Goal: Find specific page/section: Find specific page/section

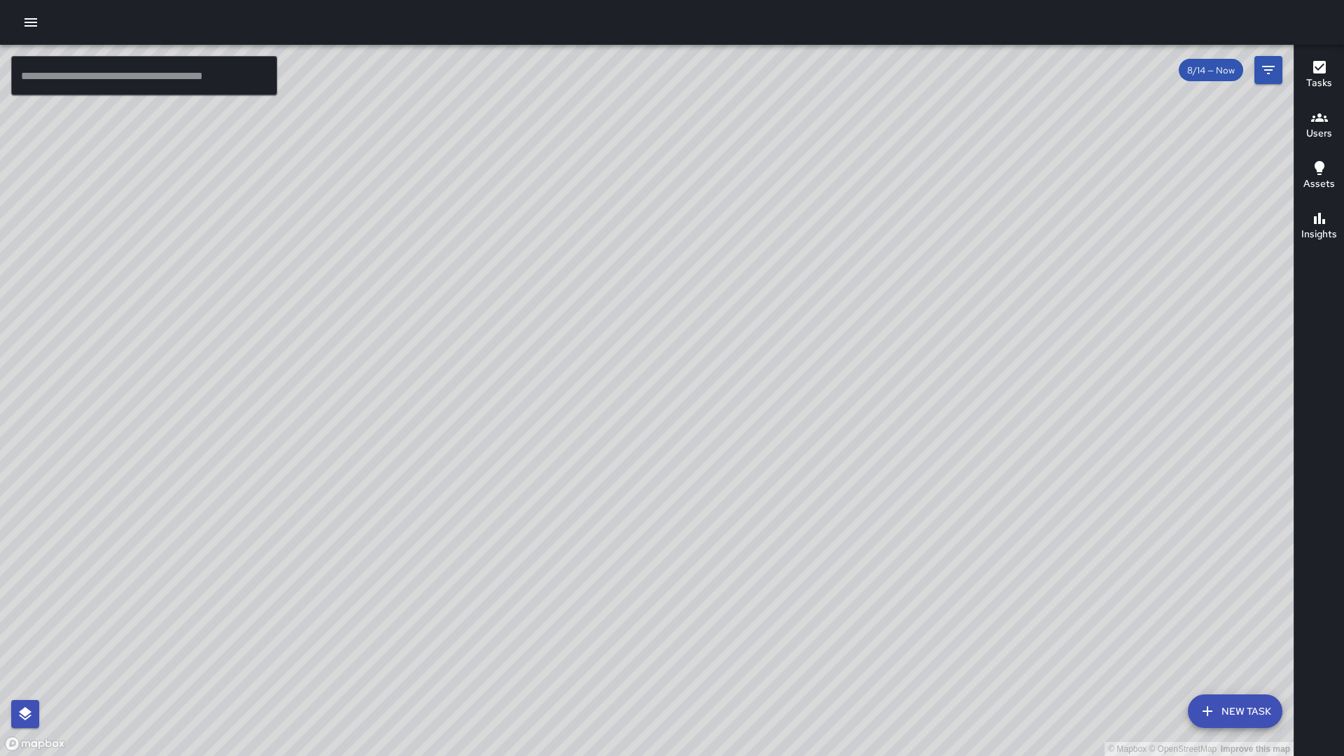
click at [1313, 130] on h6 "Users" at bounding box center [1320, 133] width 26 height 15
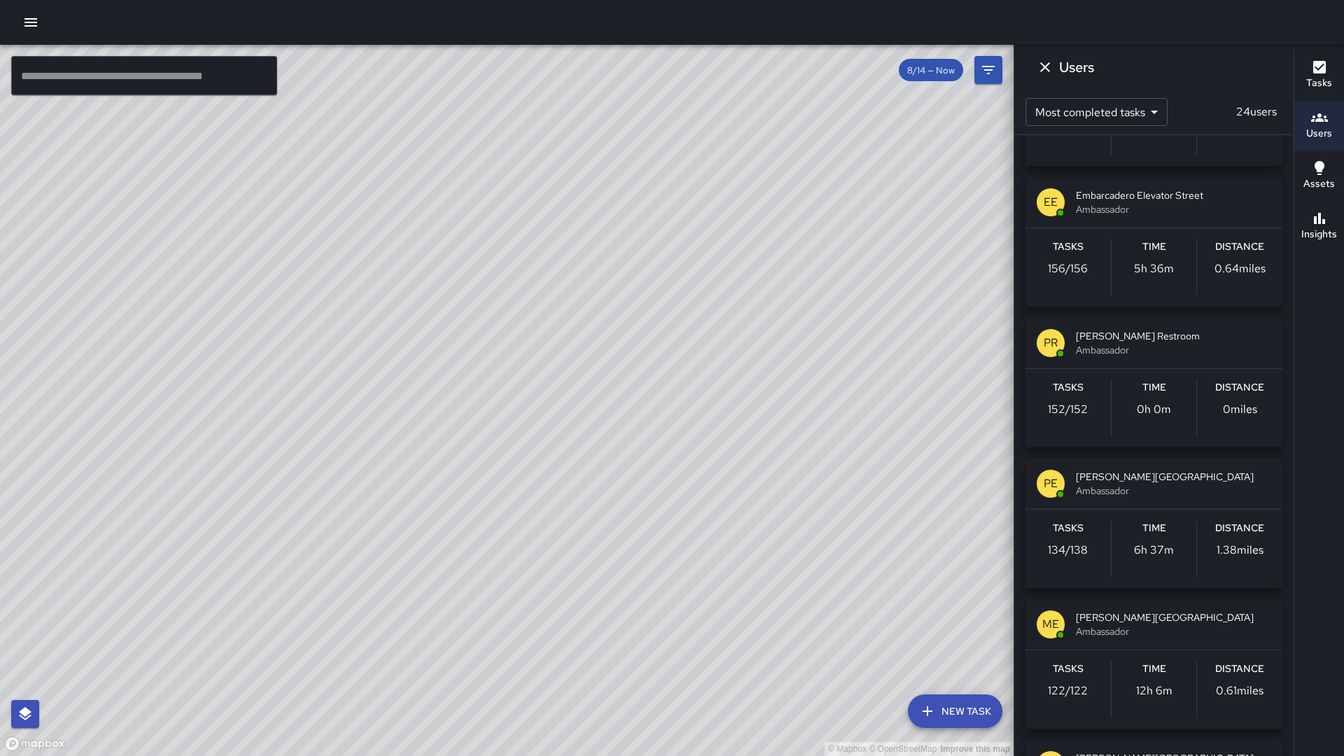
scroll to position [395, 0]
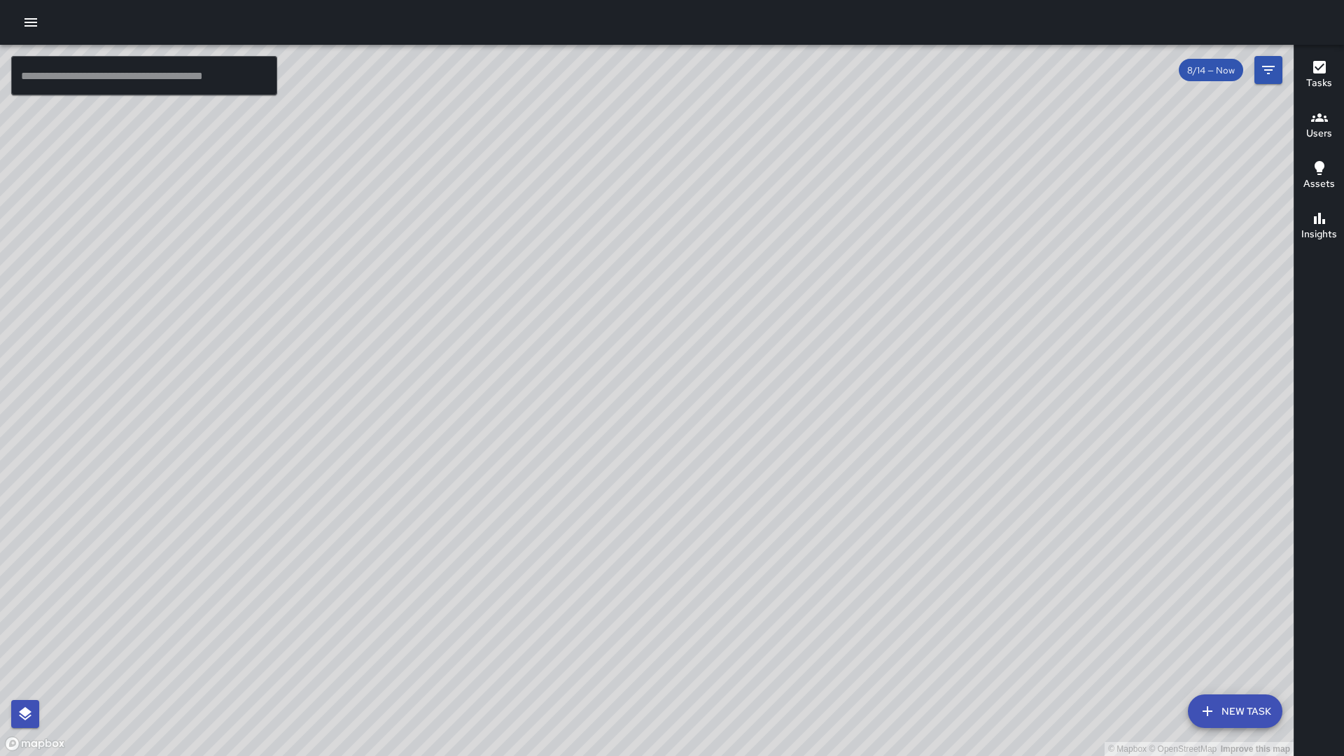
click at [1321, 139] on h6 "Users" at bounding box center [1320, 133] width 26 height 15
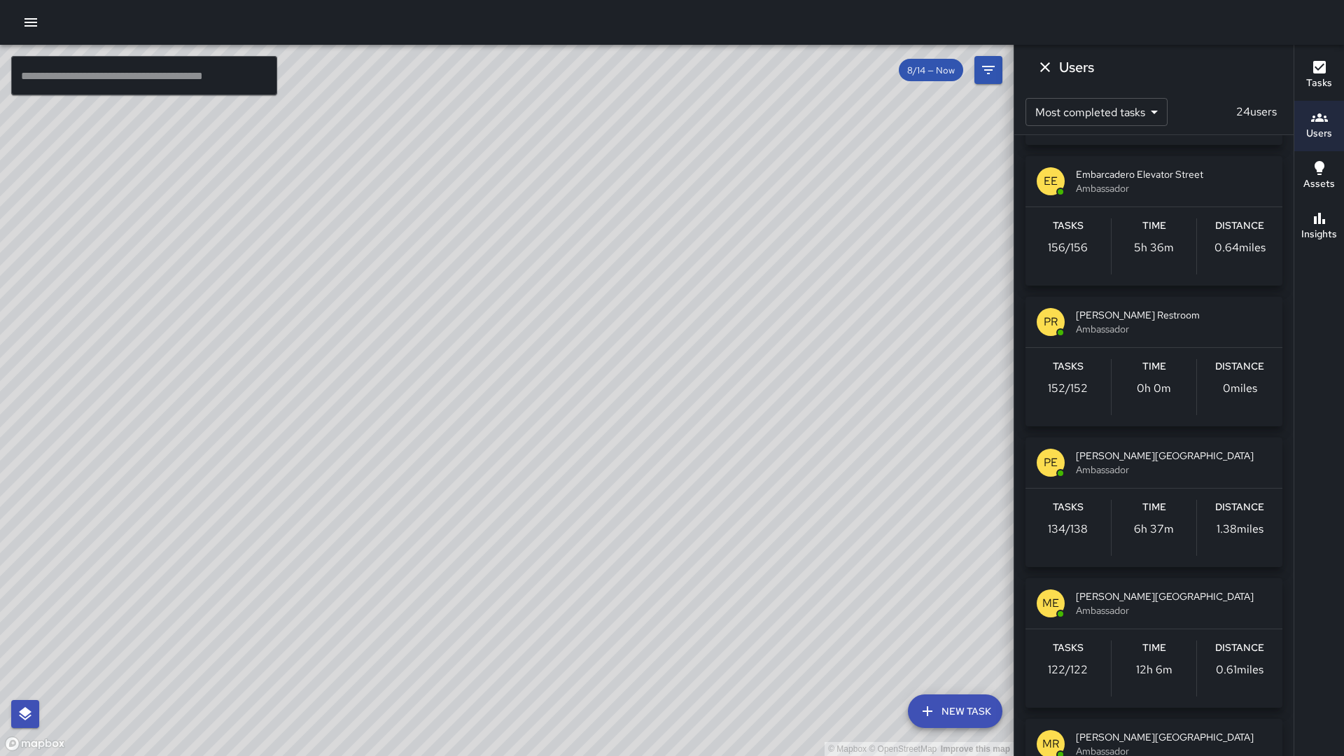
scroll to position [437, 0]
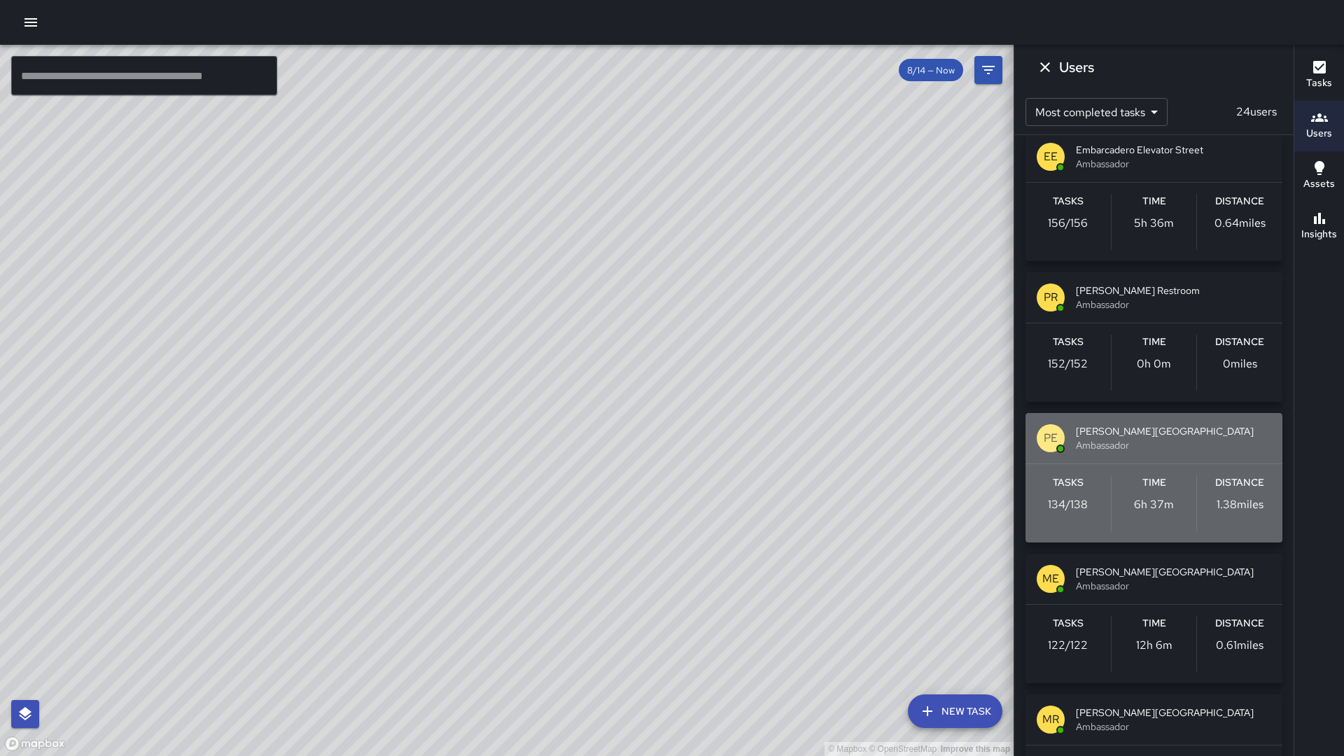
click at [1158, 445] on span "Ambassador" at bounding box center [1173, 445] width 195 height 14
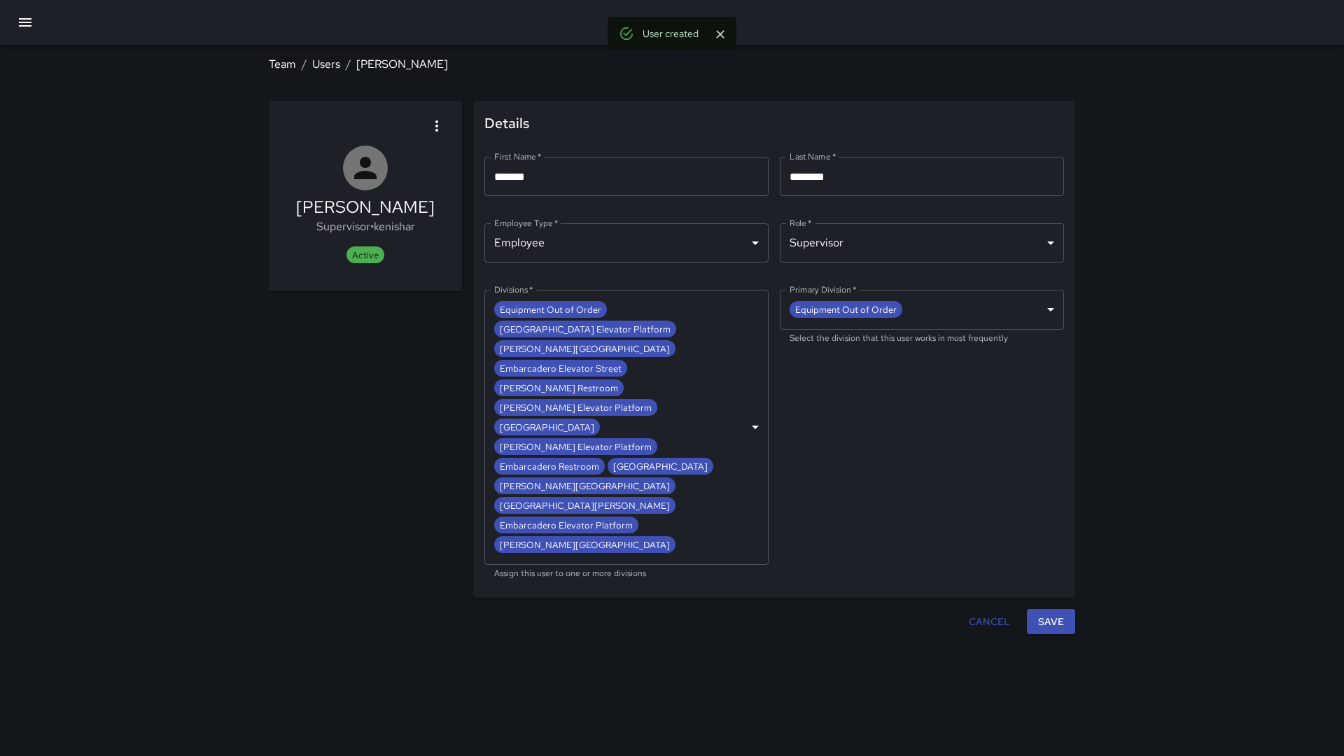
click at [26, 28] on icon "button" at bounding box center [25, 22] width 17 height 17
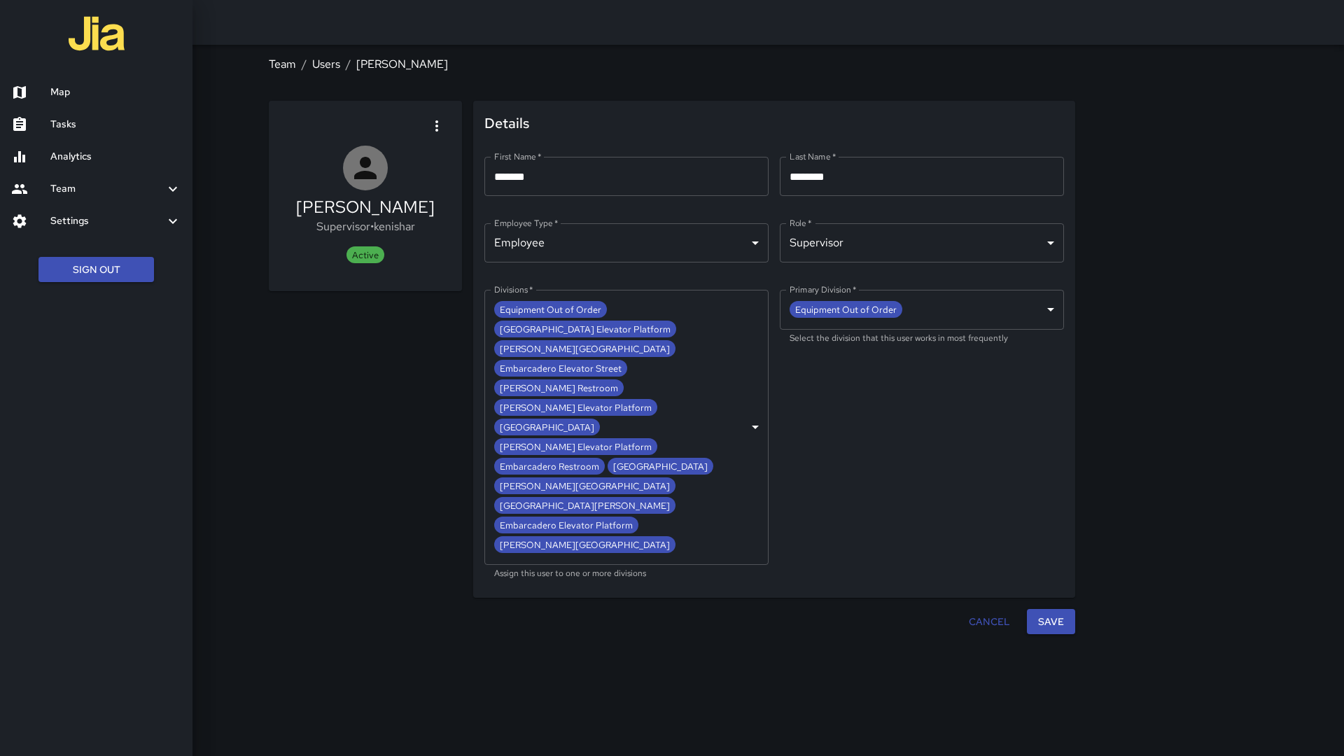
click at [53, 90] on h6 "Map" at bounding box center [115, 92] width 131 height 15
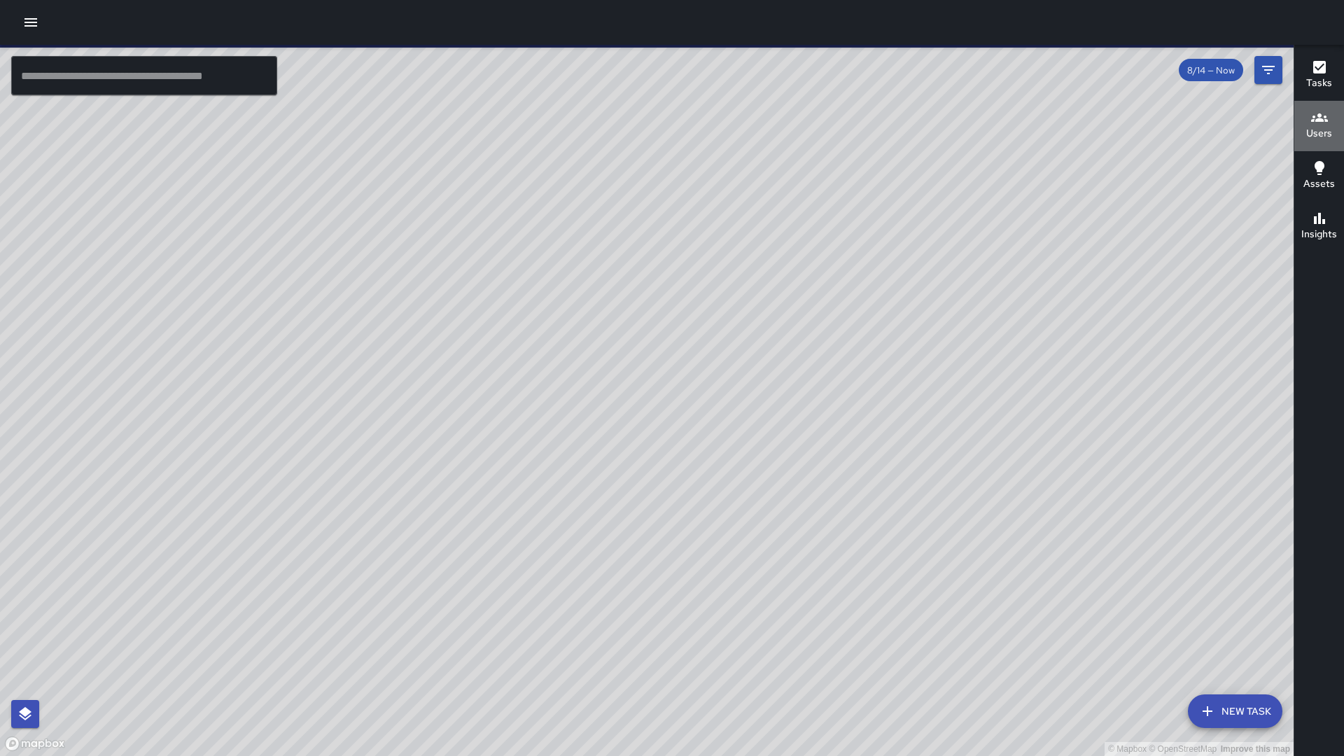
click at [1325, 129] on h6 "Users" at bounding box center [1320, 133] width 26 height 15
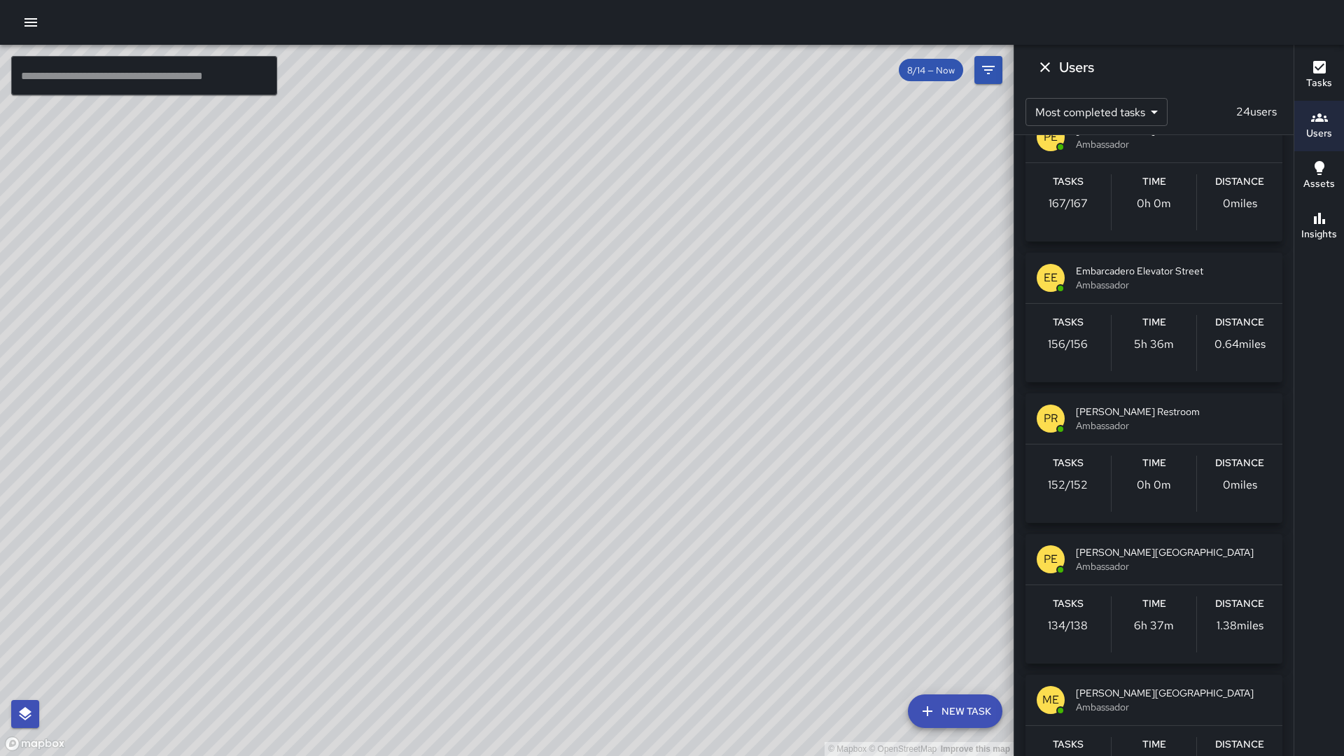
scroll to position [321, 0]
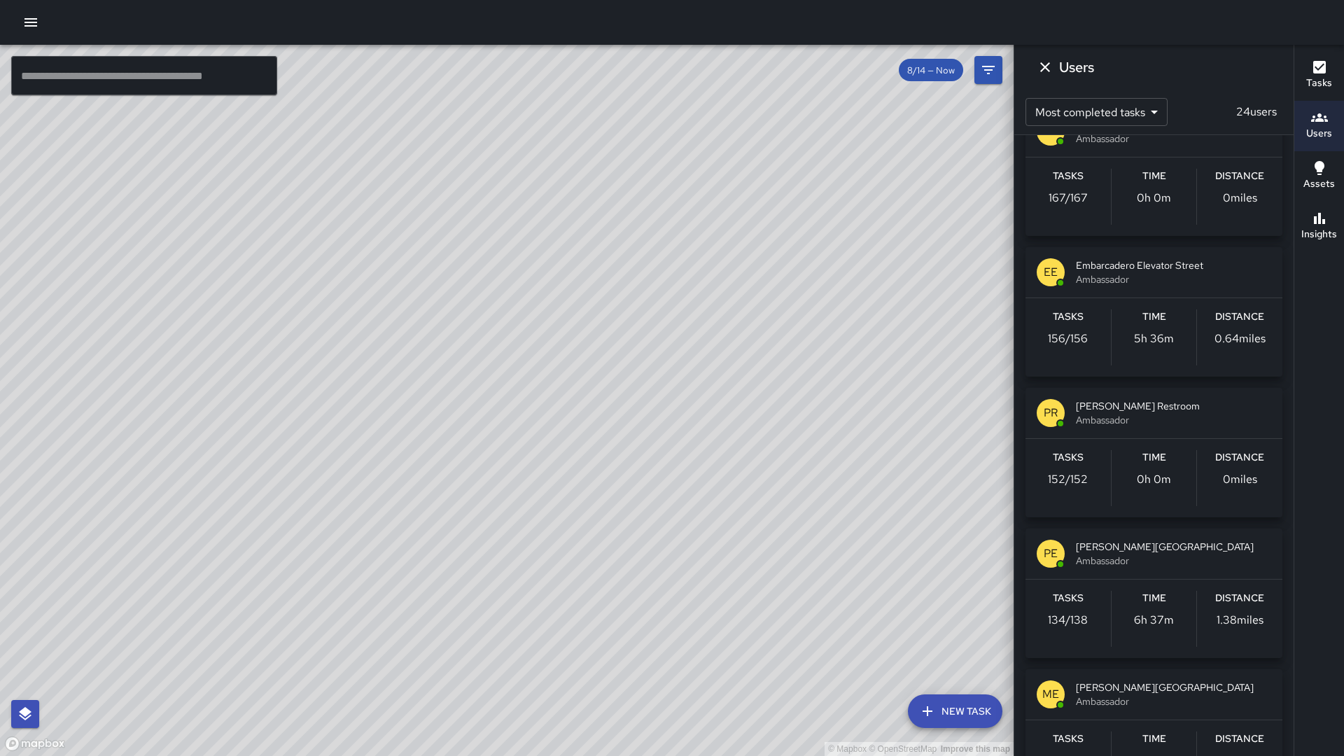
click at [1110, 564] on span "Ambassador" at bounding box center [1173, 561] width 195 height 14
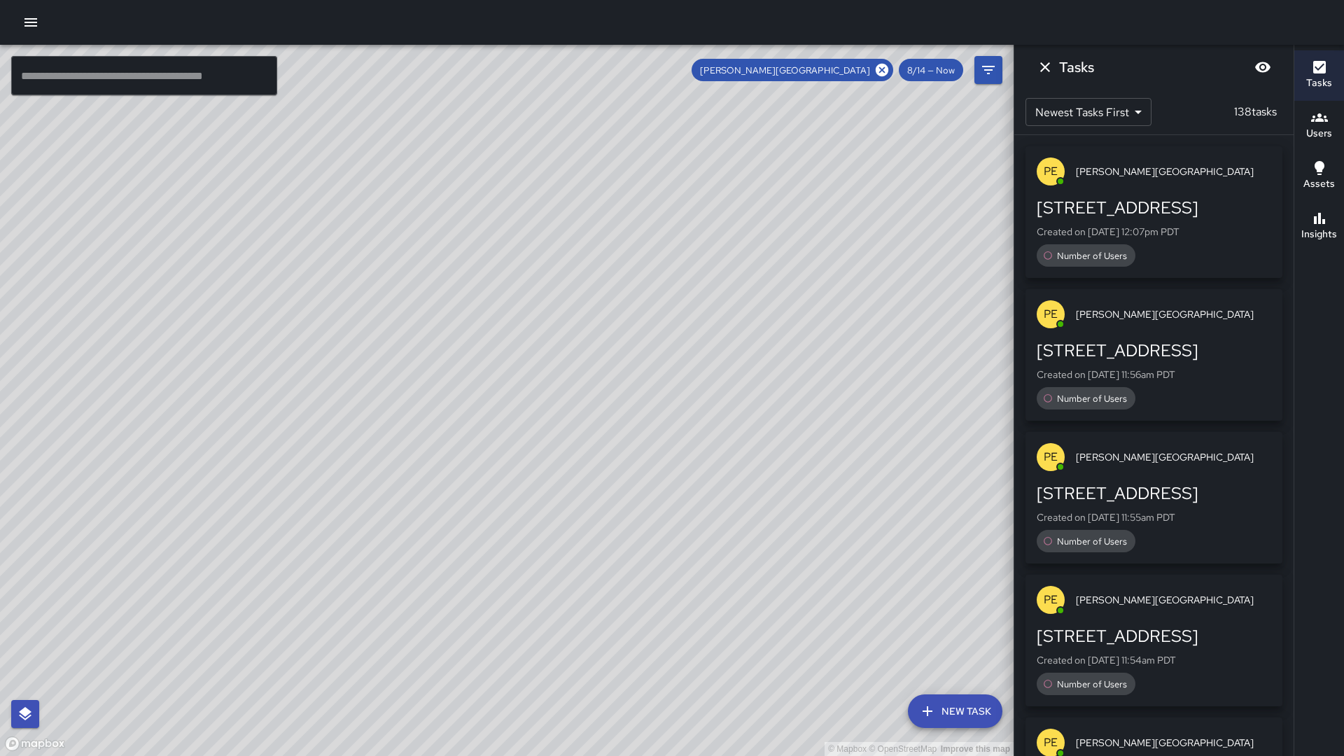
scroll to position [0, 0]
click at [1045, 71] on icon "Dismiss" at bounding box center [1045, 67] width 17 height 17
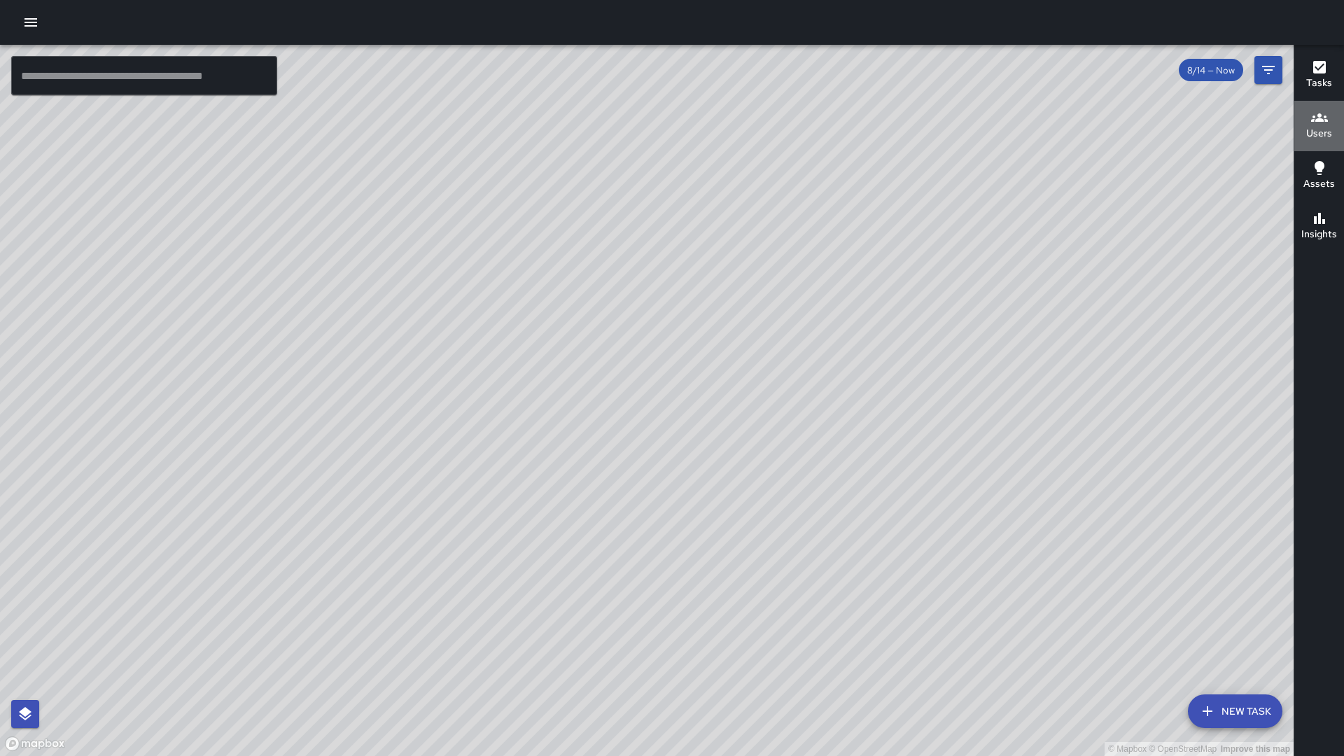
click at [1319, 127] on h6 "Users" at bounding box center [1320, 133] width 26 height 15
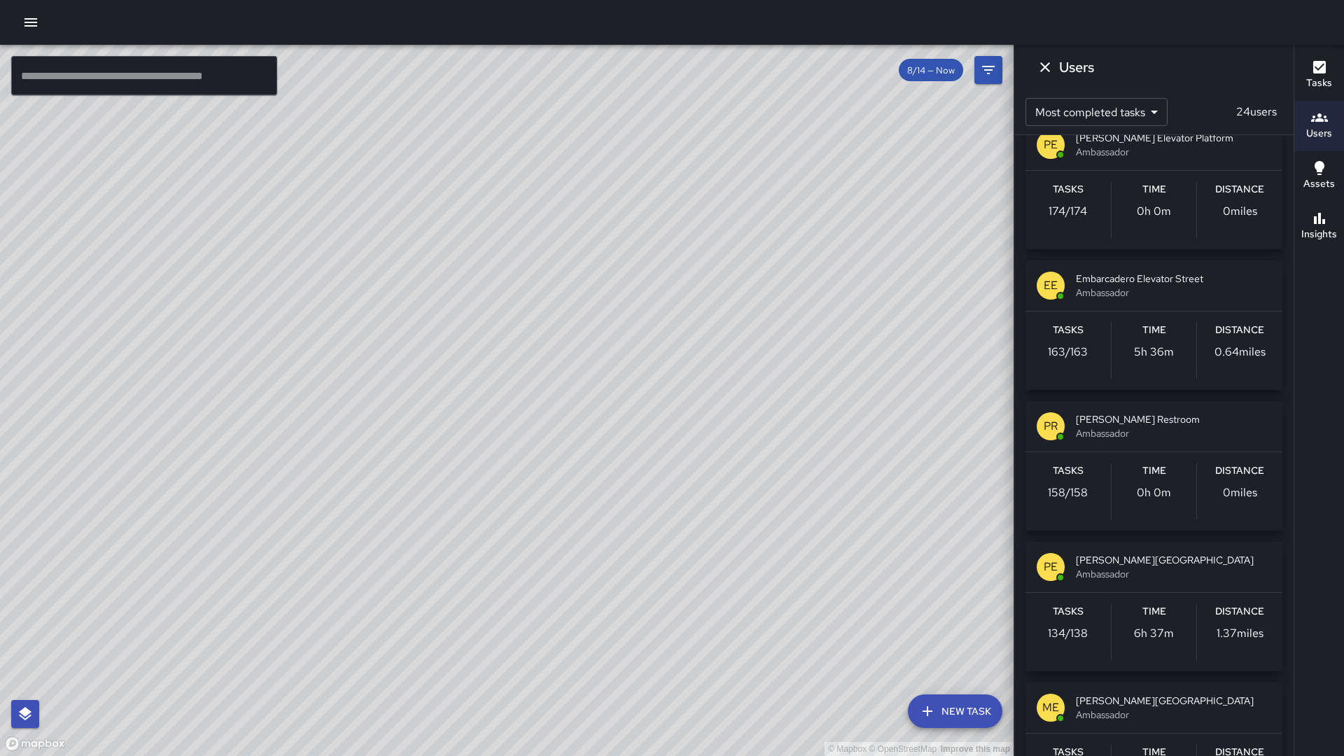
scroll to position [309, 0]
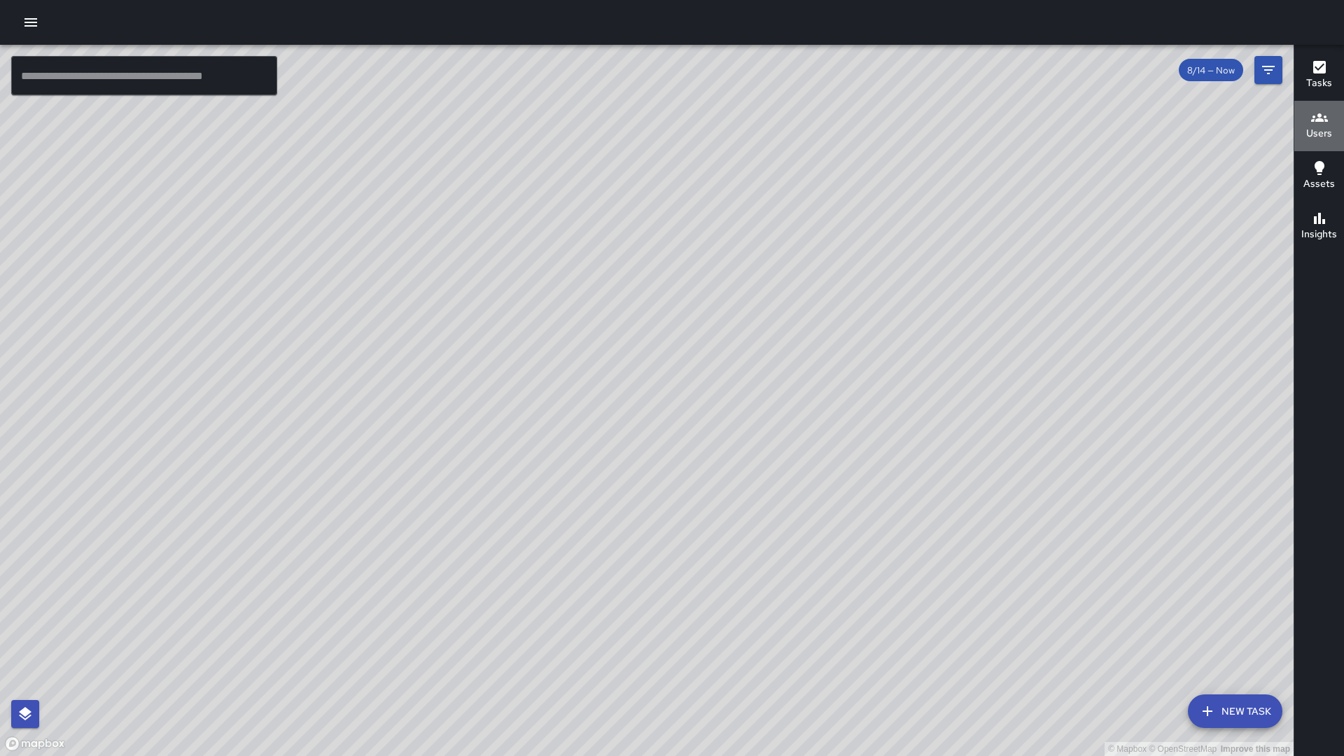
click at [1319, 128] on h6 "Users" at bounding box center [1320, 133] width 26 height 15
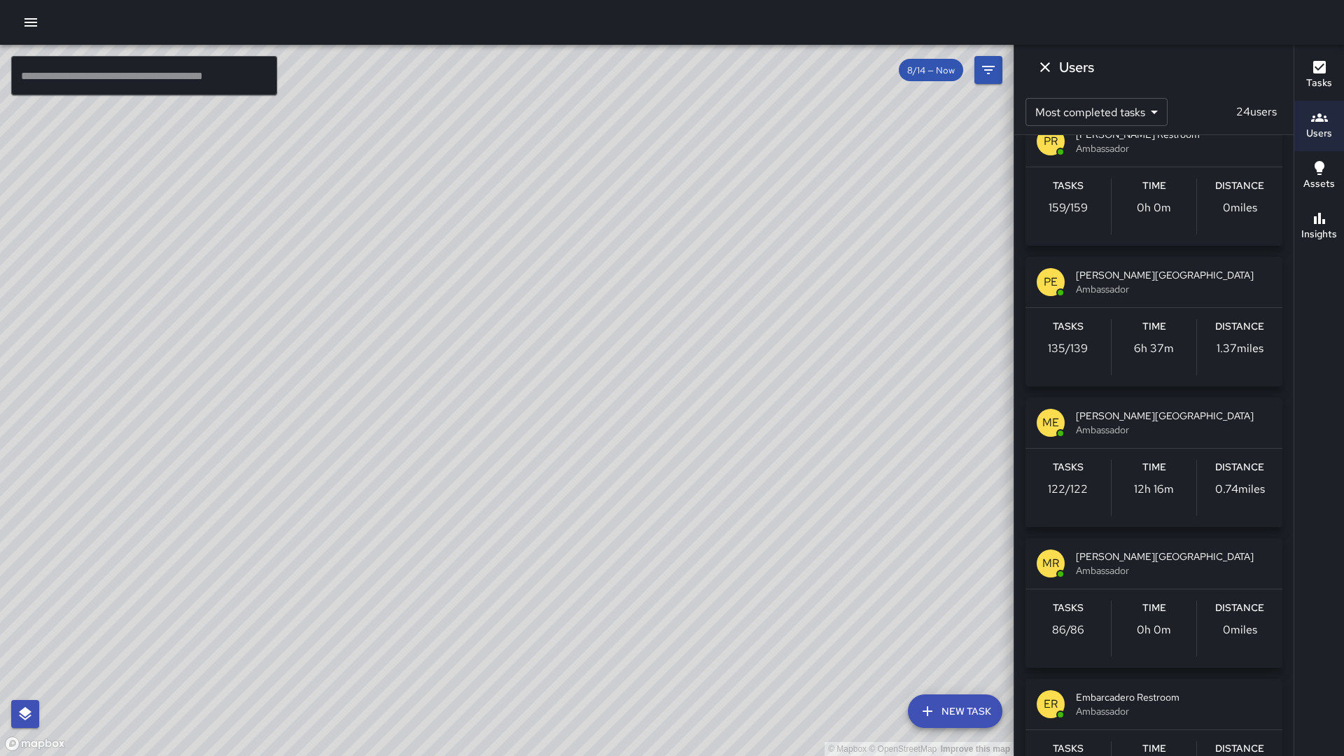
scroll to position [594, 0]
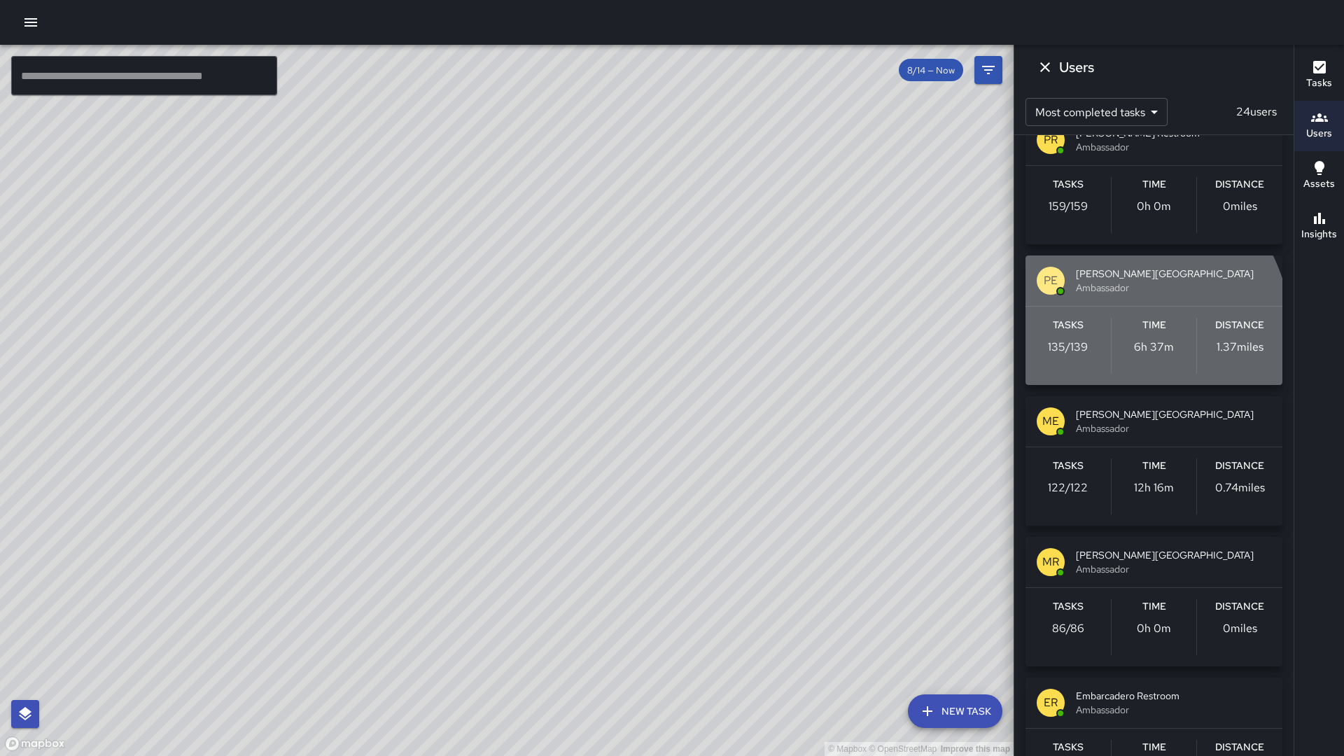
click at [1083, 346] on p "135 / 139" at bounding box center [1068, 347] width 40 height 17
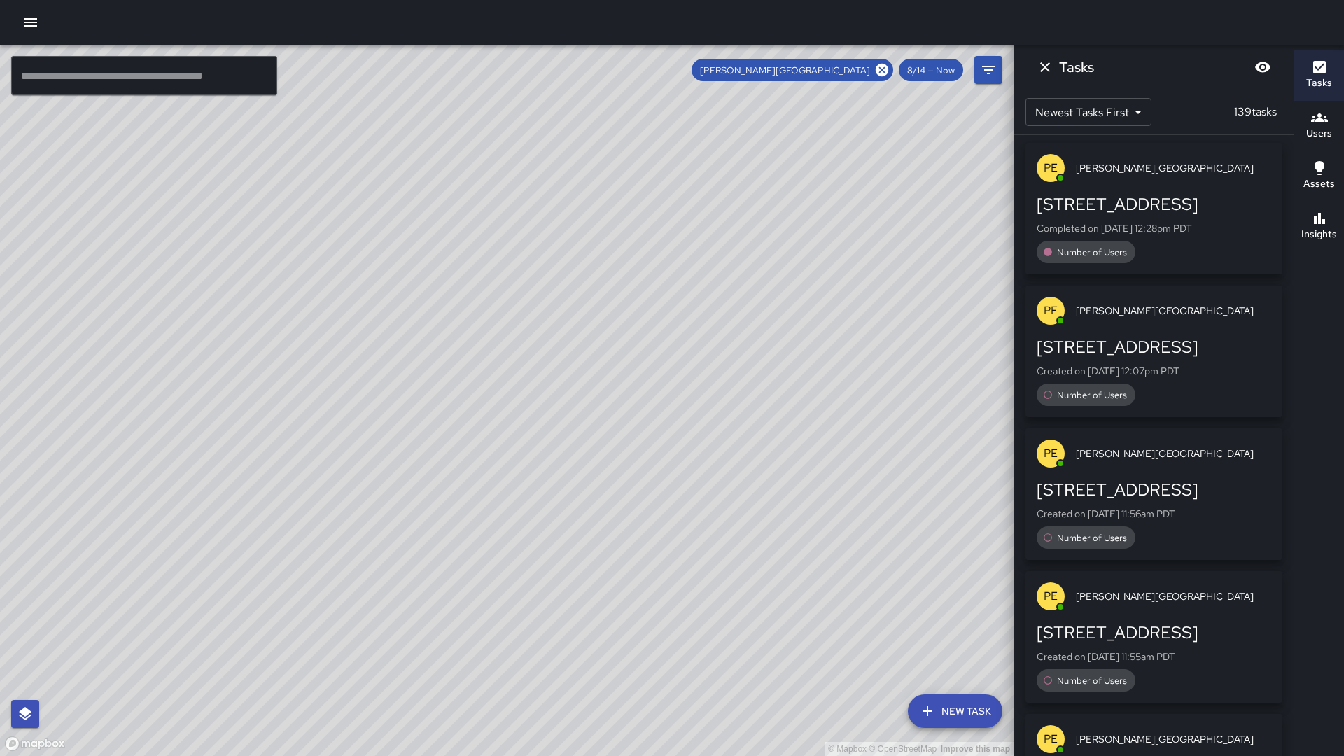
scroll to position [0, 0]
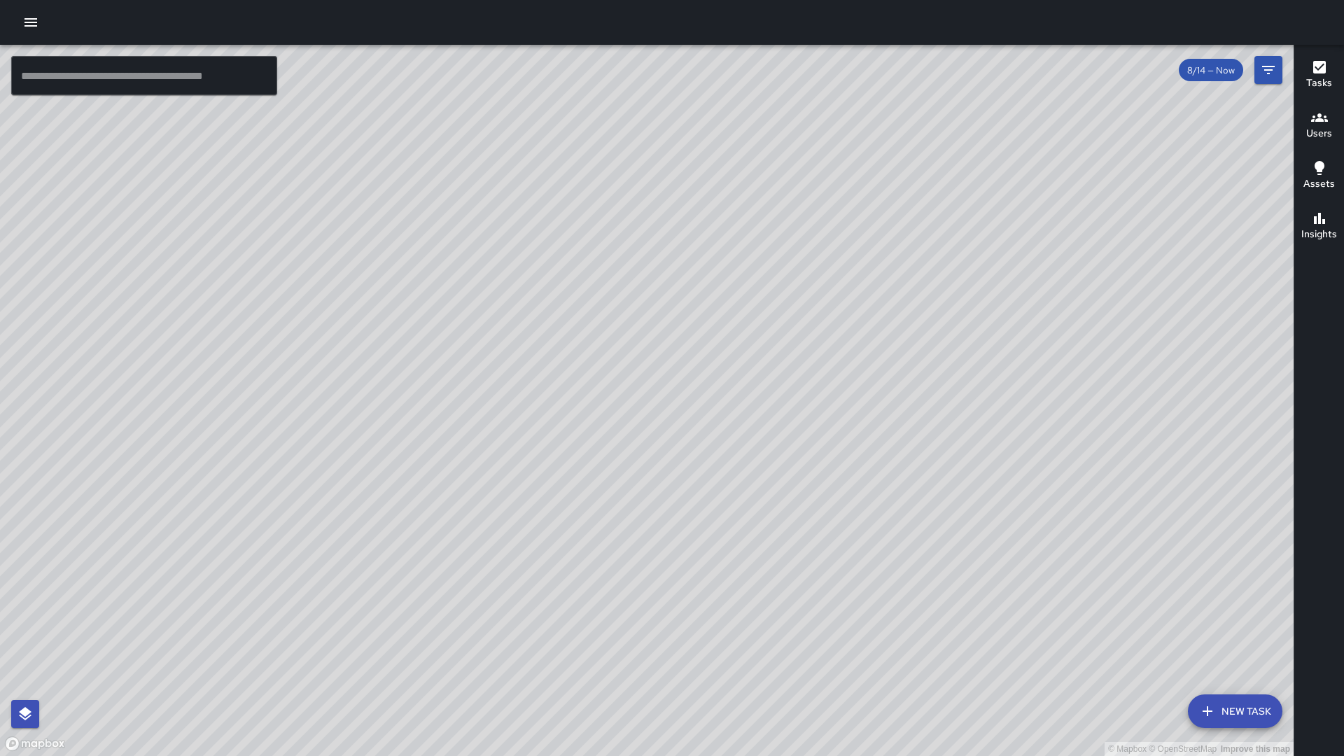
click at [1322, 133] on h6 "Users" at bounding box center [1320, 133] width 26 height 15
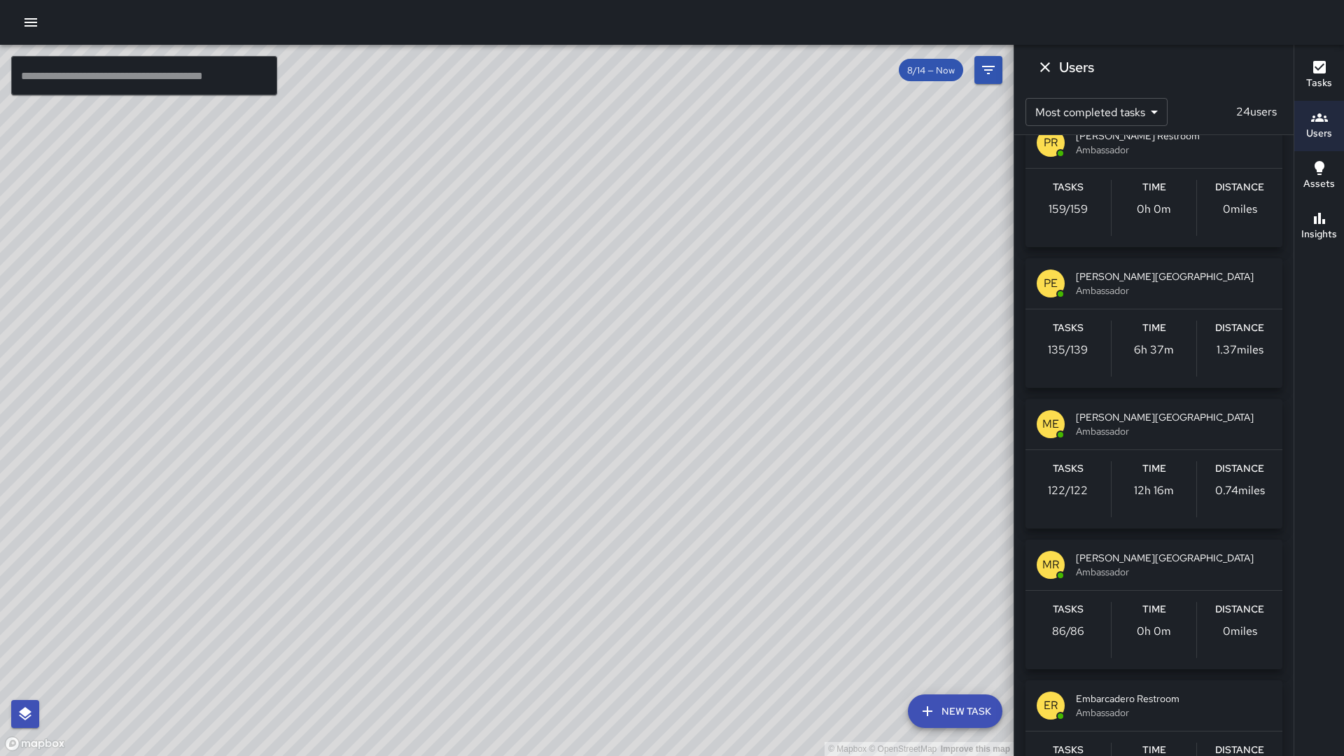
scroll to position [623, 0]
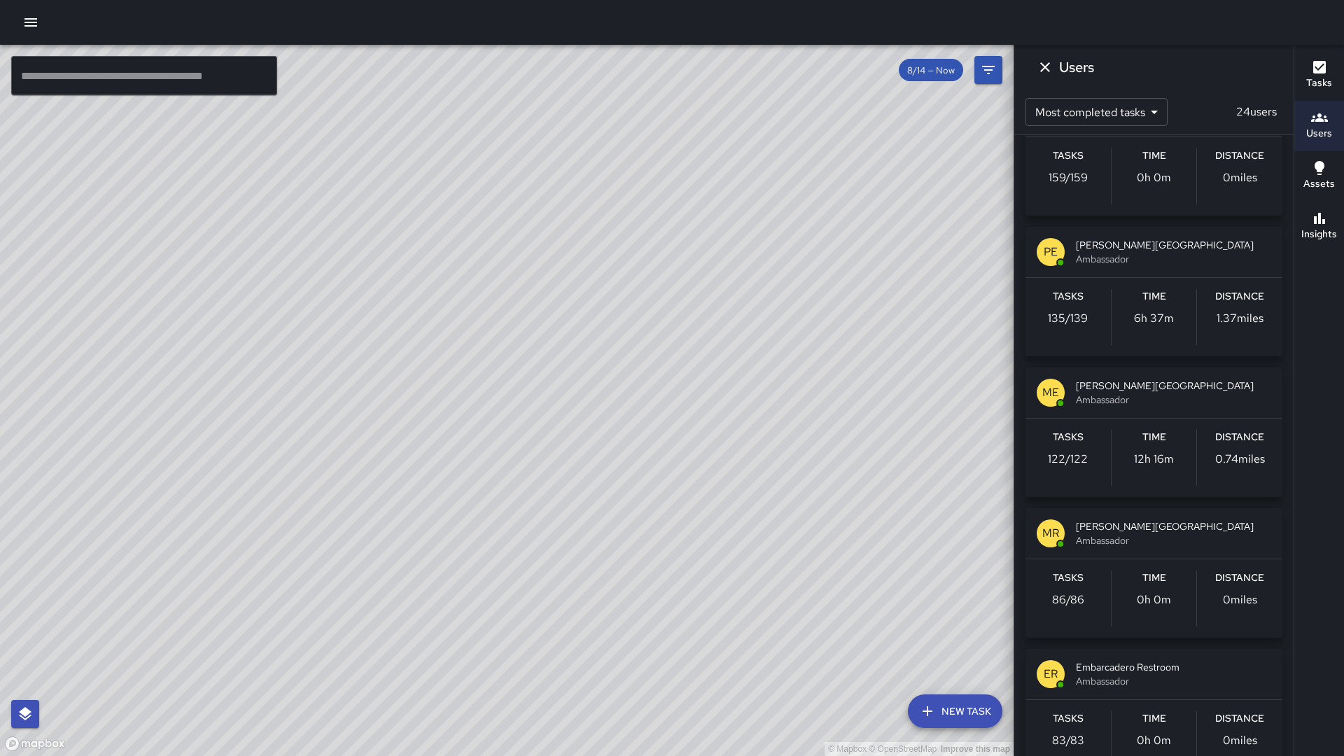
click at [1155, 276] on div "[PERSON_NAME] Elevator Street Ambassador" at bounding box center [1154, 252] width 257 height 50
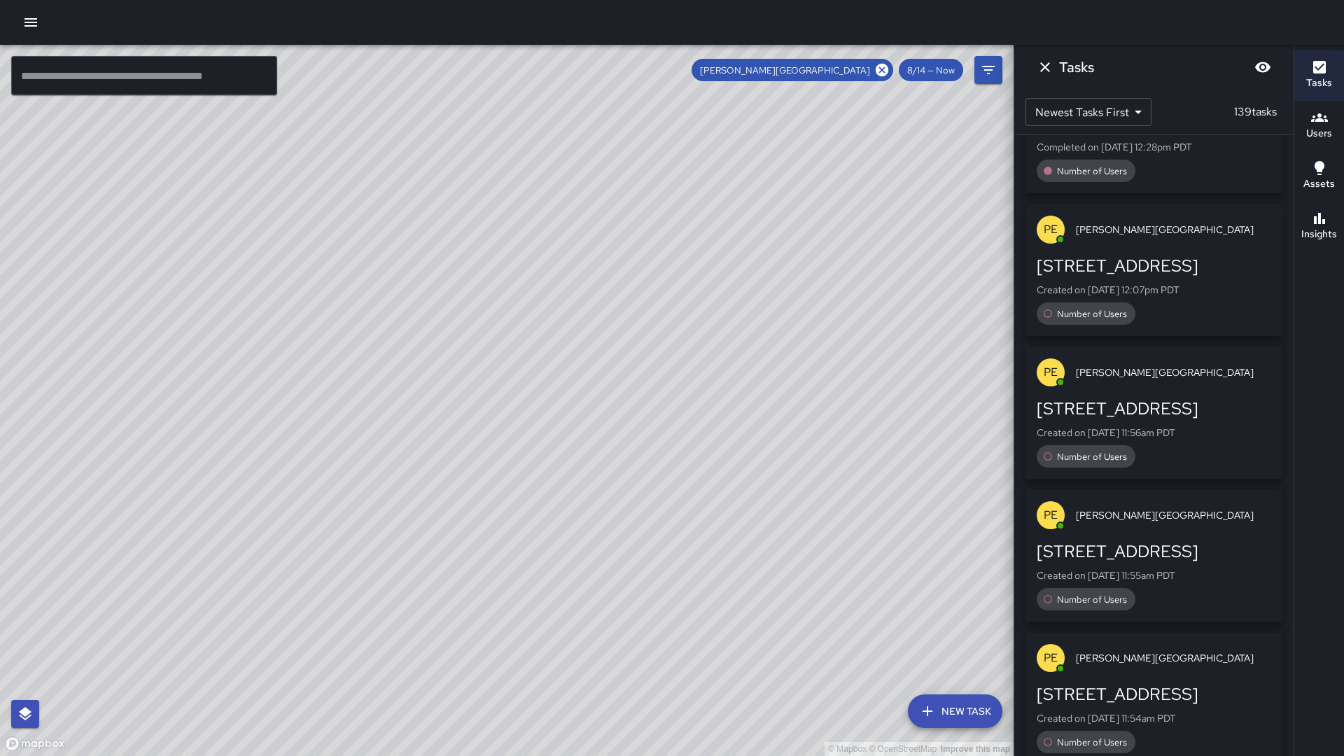
scroll to position [0, 0]
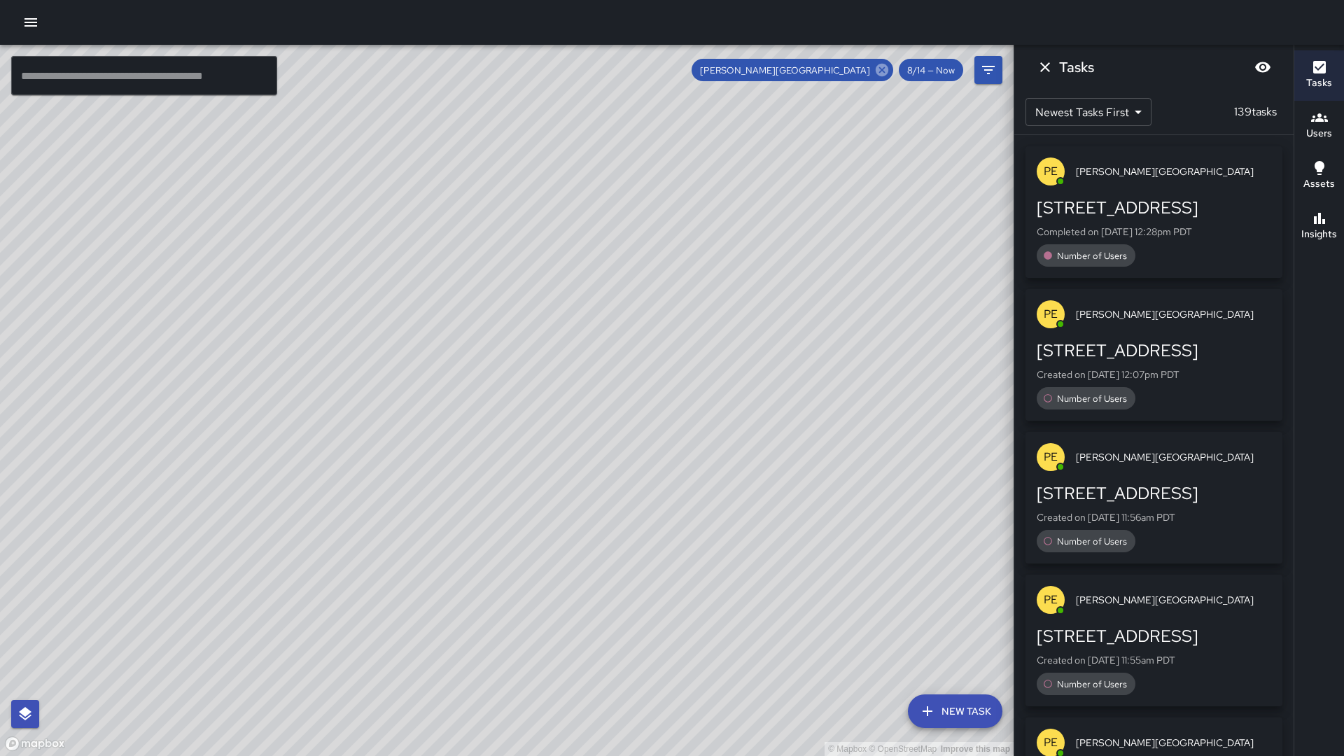
click at [889, 76] on icon at bounding box center [882, 69] width 15 height 15
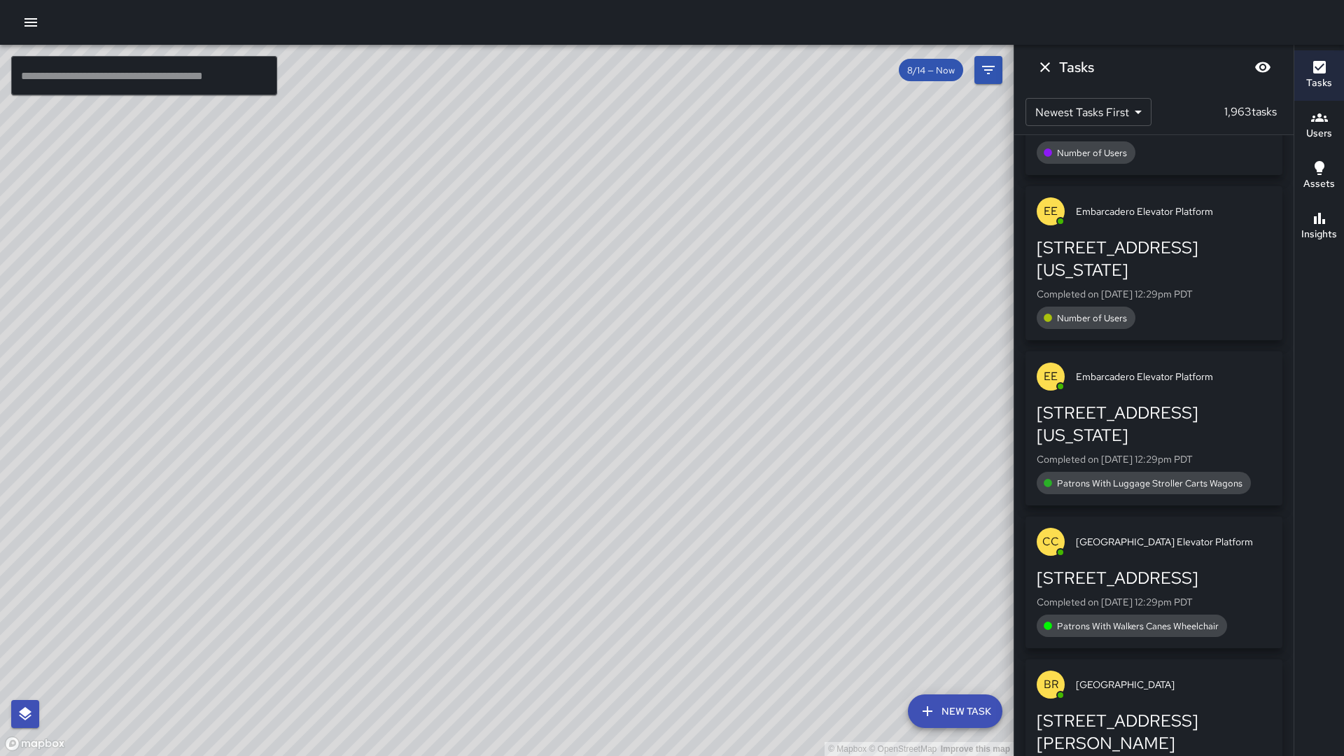
scroll to position [106, 0]
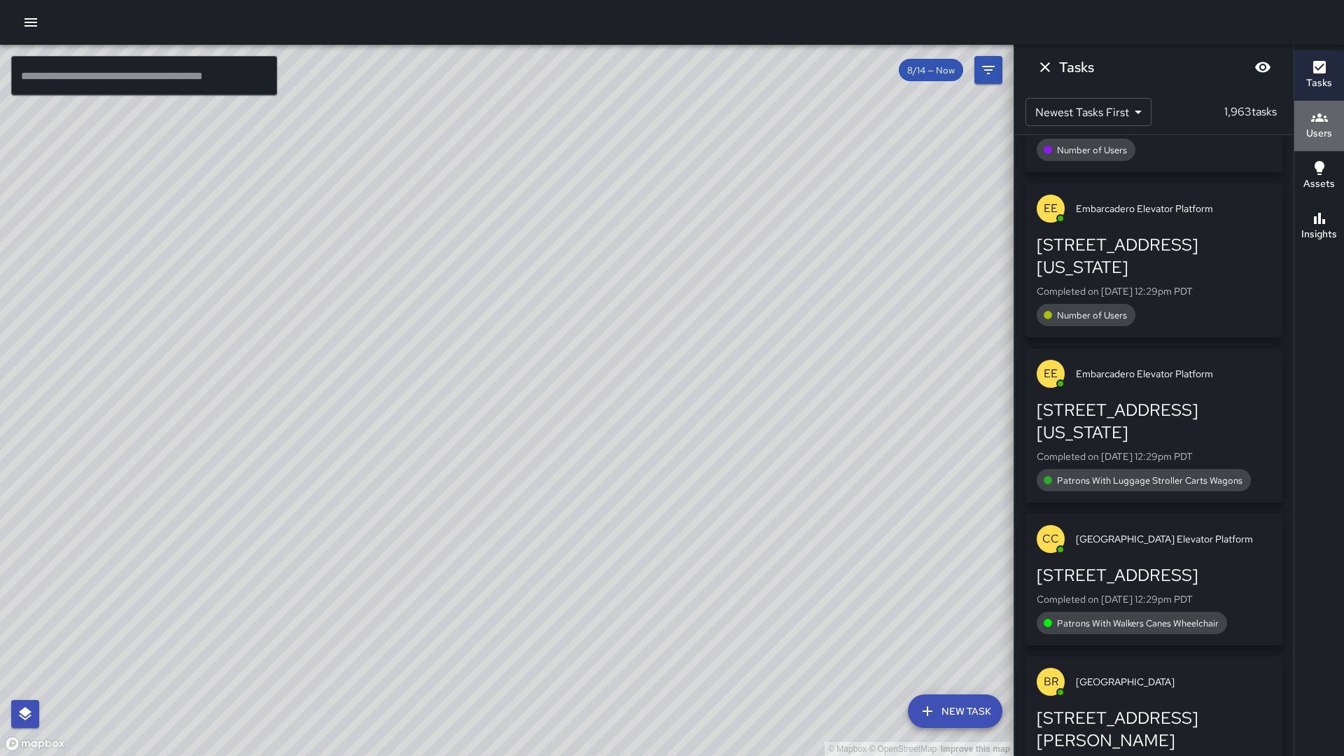
click at [1311, 136] on h6 "Users" at bounding box center [1320, 133] width 26 height 15
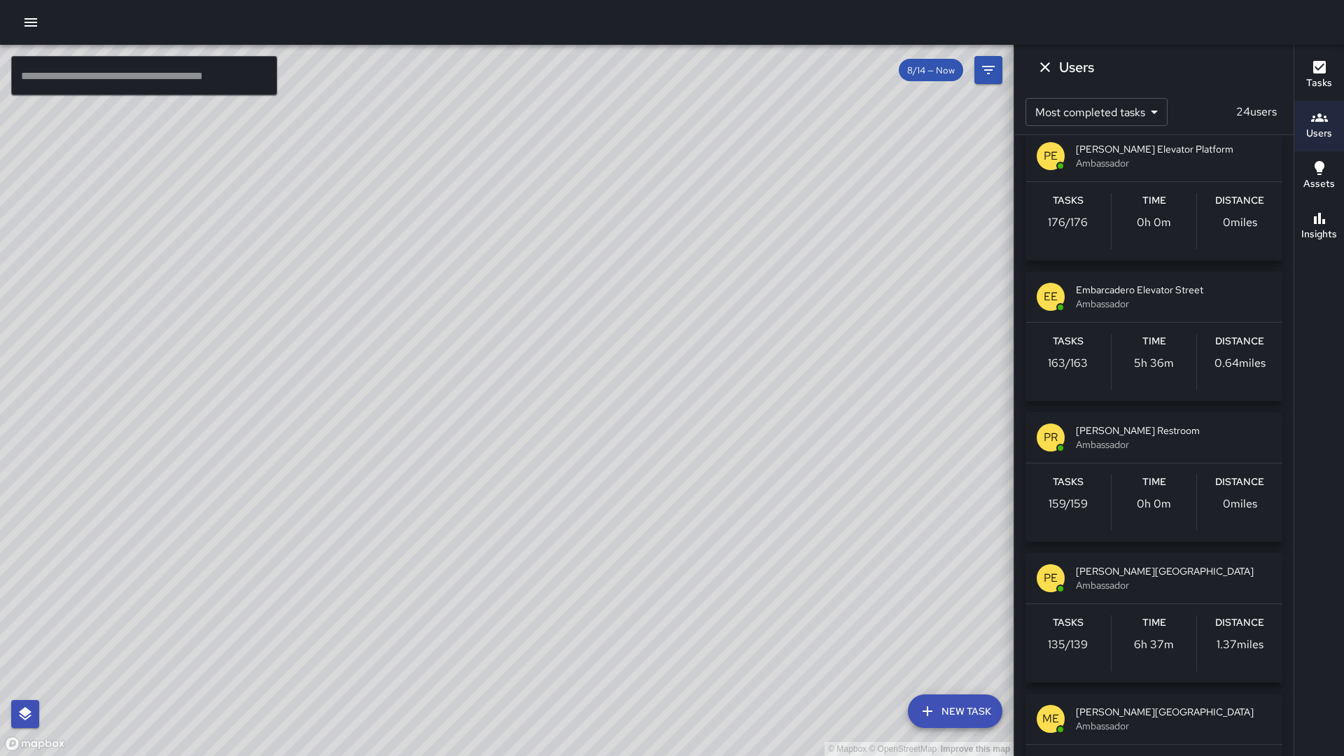
scroll to position [306, 0]
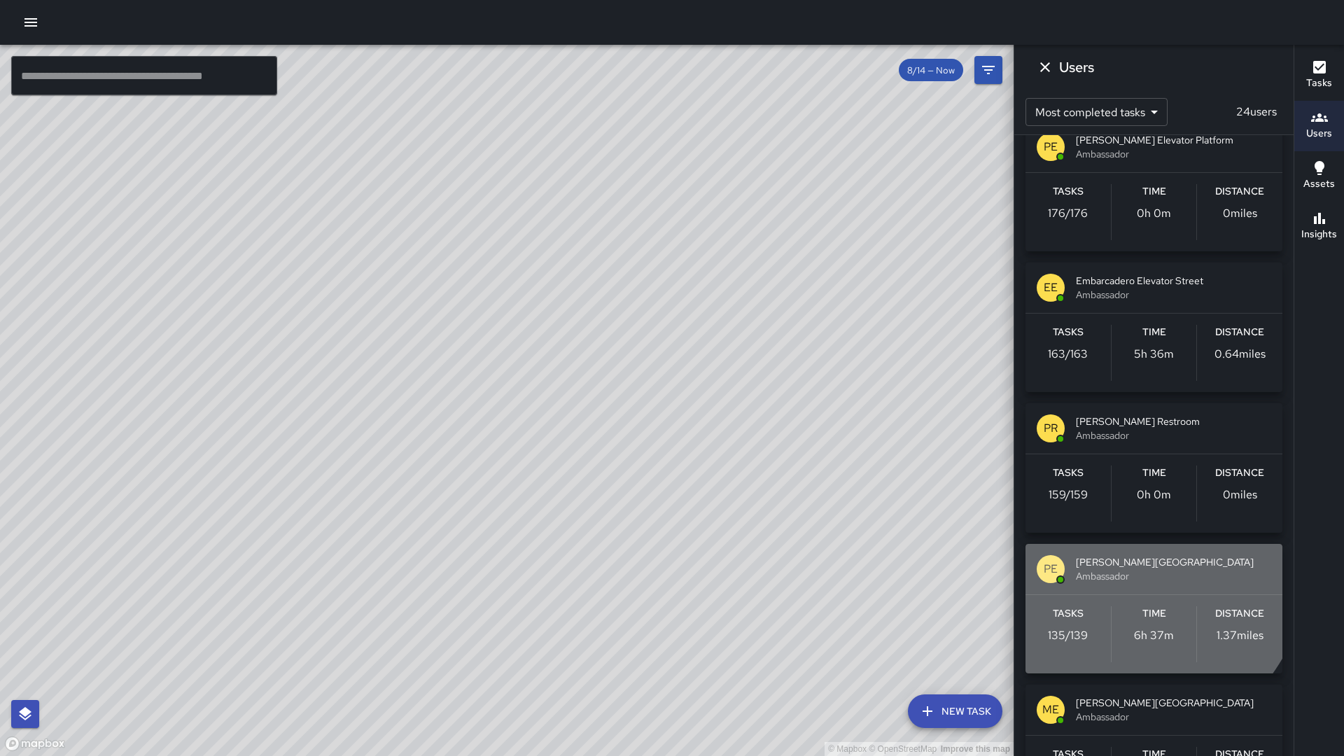
click at [1098, 550] on div "[PERSON_NAME] Elevator Street Ambassador" at bounding box center [1154, 569] width 257 height 50
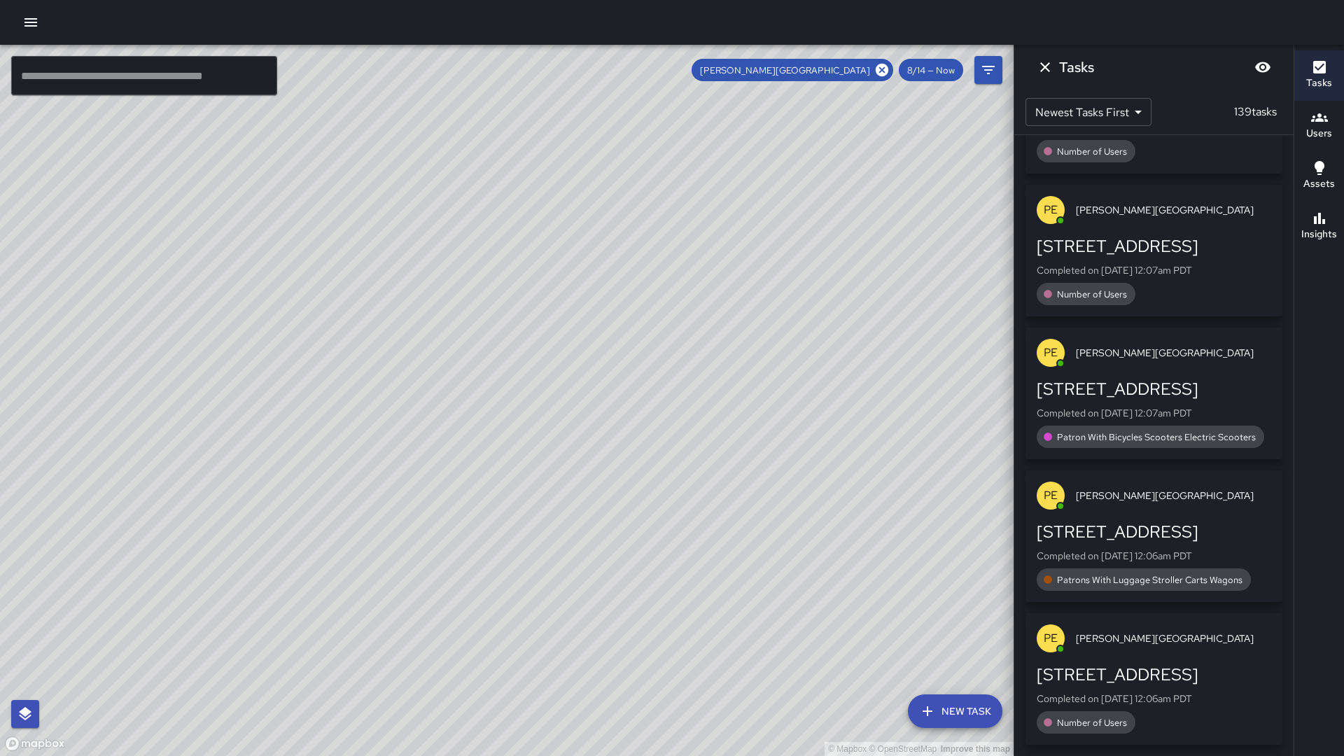
scroll to position [19247, 0]
drag, startPoint x: 1293, startPoint y: 745, endPoint x: 1293, endPoint y: 755, distance: 10.5
click at [1294, 755] on div "Tasks Users Assets Insights" at bounding box center [1319, 400] width 50 height 711
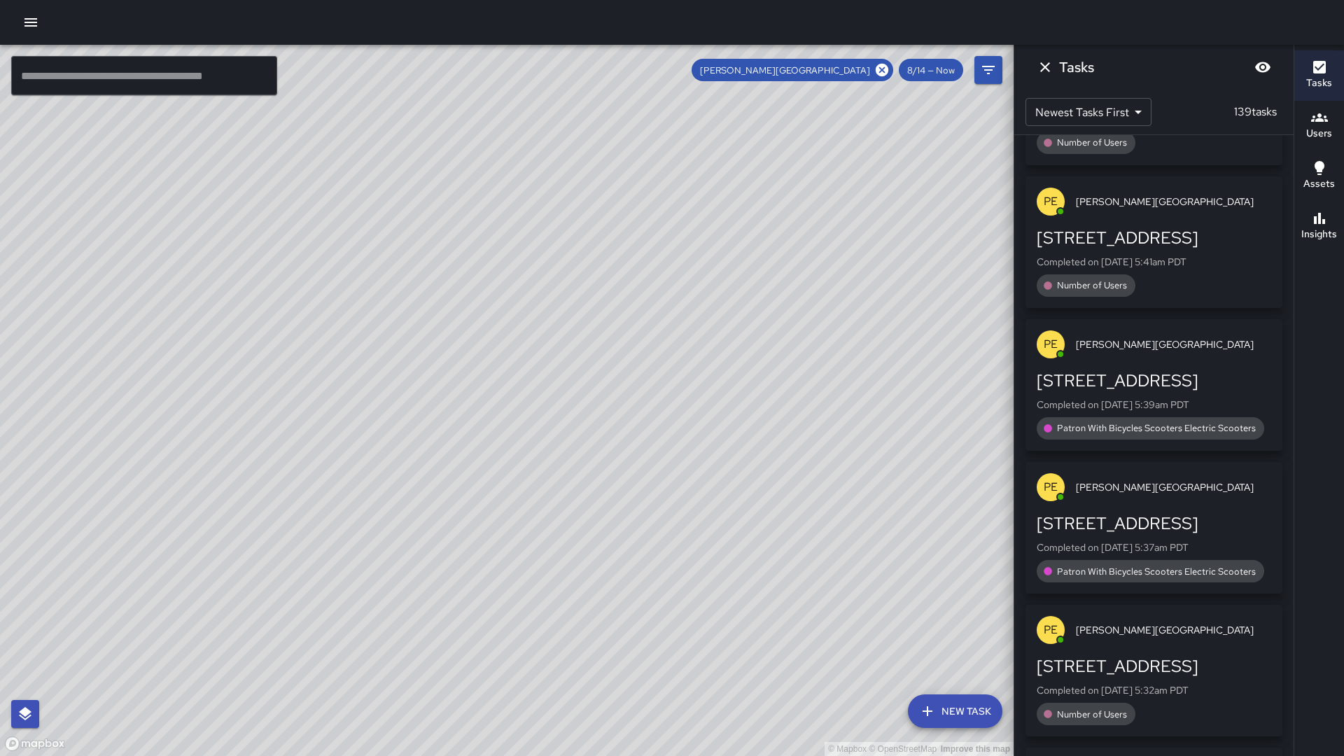
scroll to position [17357, 0]
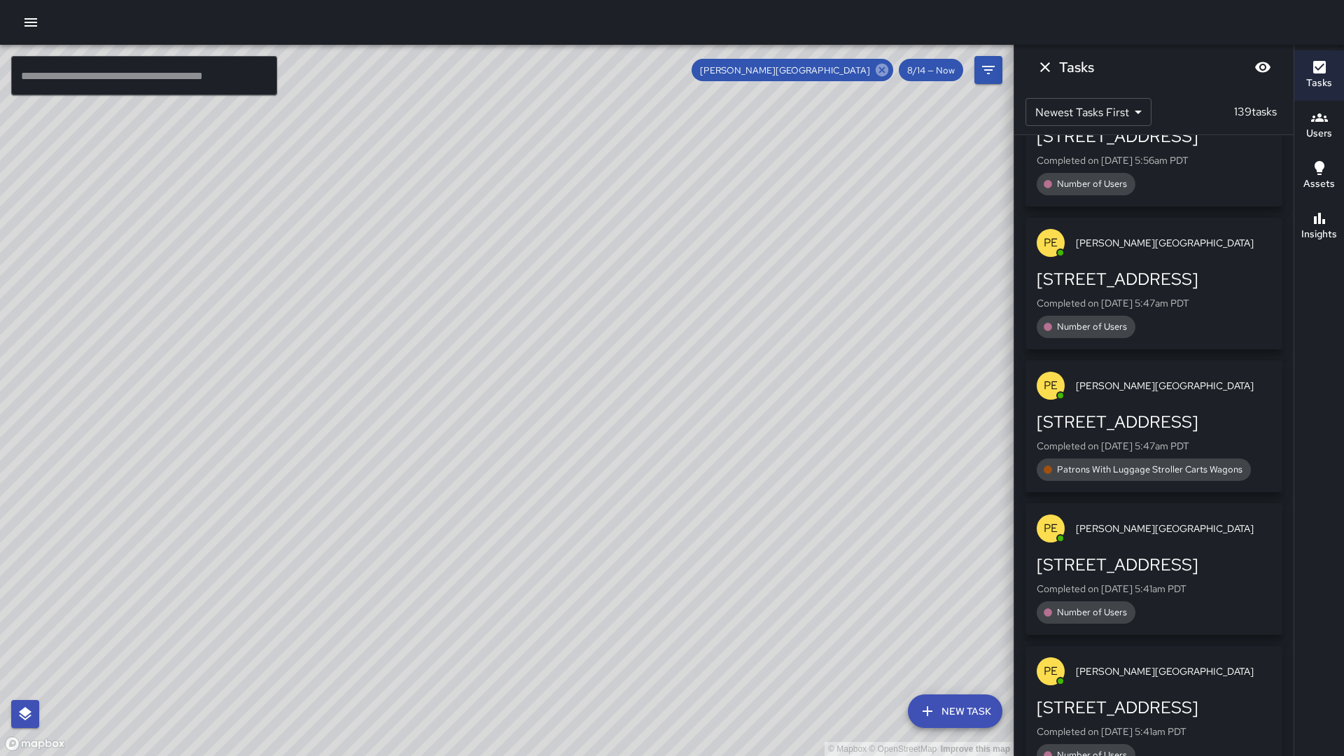
click at [879, 72] on icon at bounding box center [882, 69] width 15 height 15
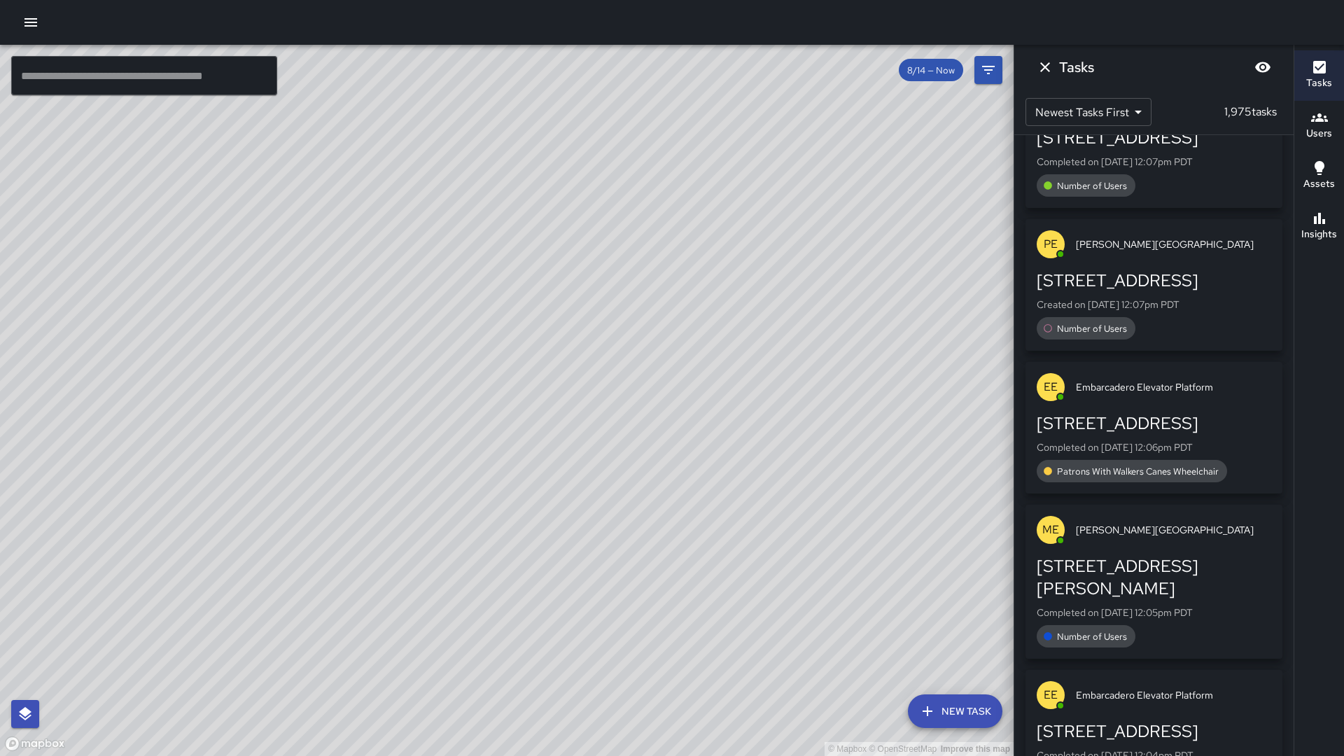
scroll to position [17497, 0]
click at [1323, 130] on h6 "Users" at bounding box center [1320, 133] width 26 height 15
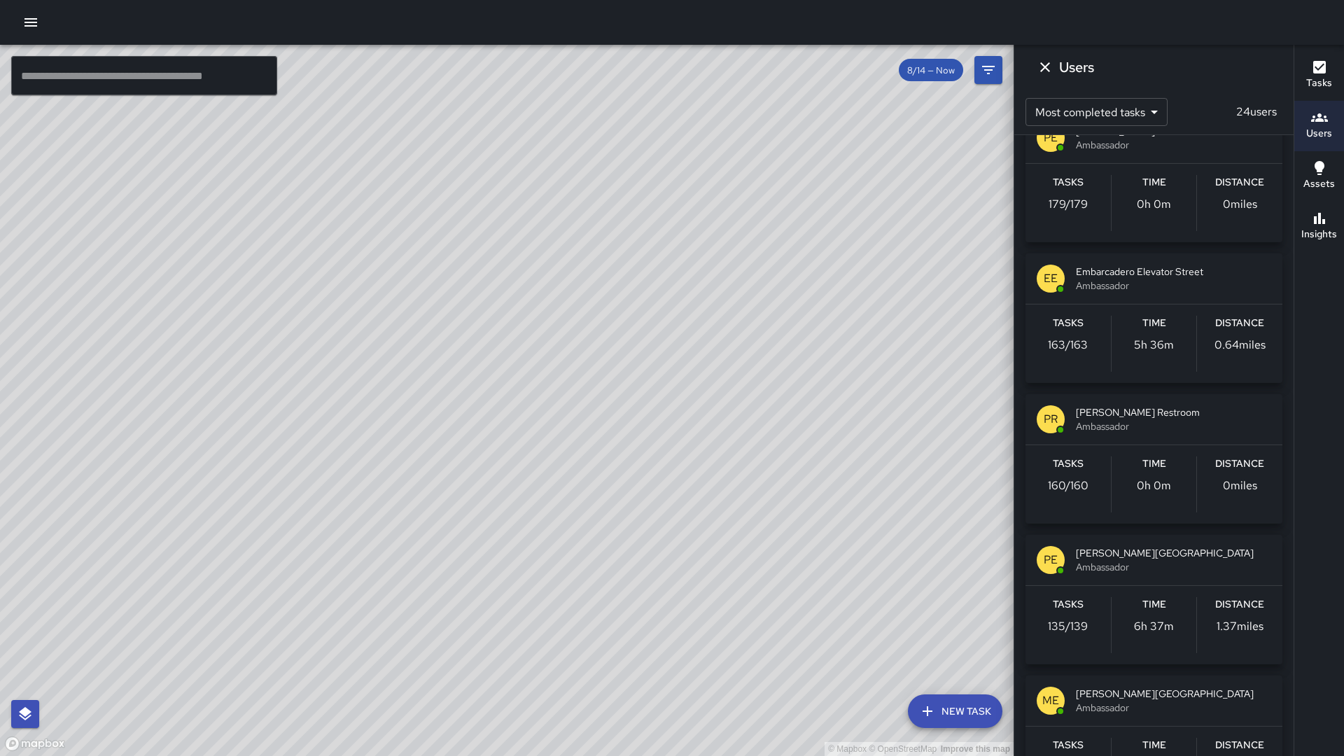
scroll to position [316, 0]
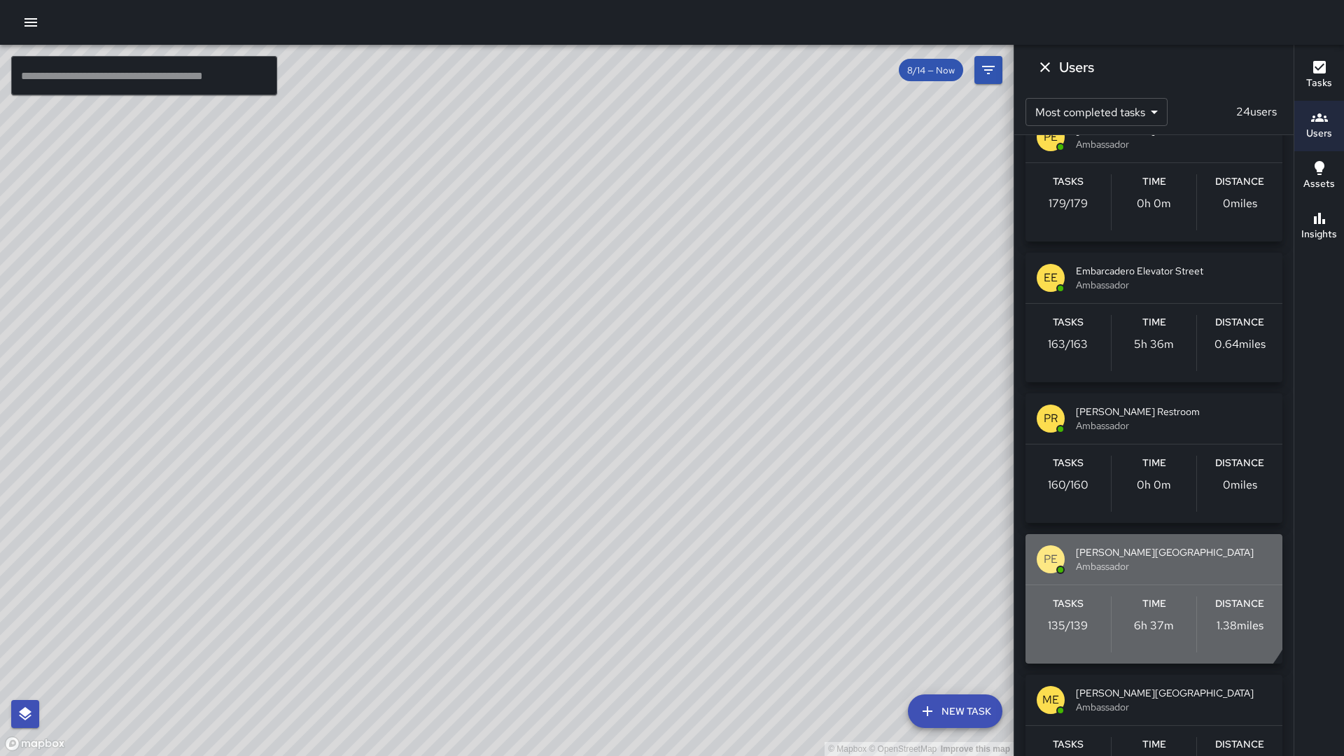
click at [1120, 552] on span "[PERSON_NAME][GEOGRAPHIC_DATA]" at bounding box center [1173, 552] width 195 height 14
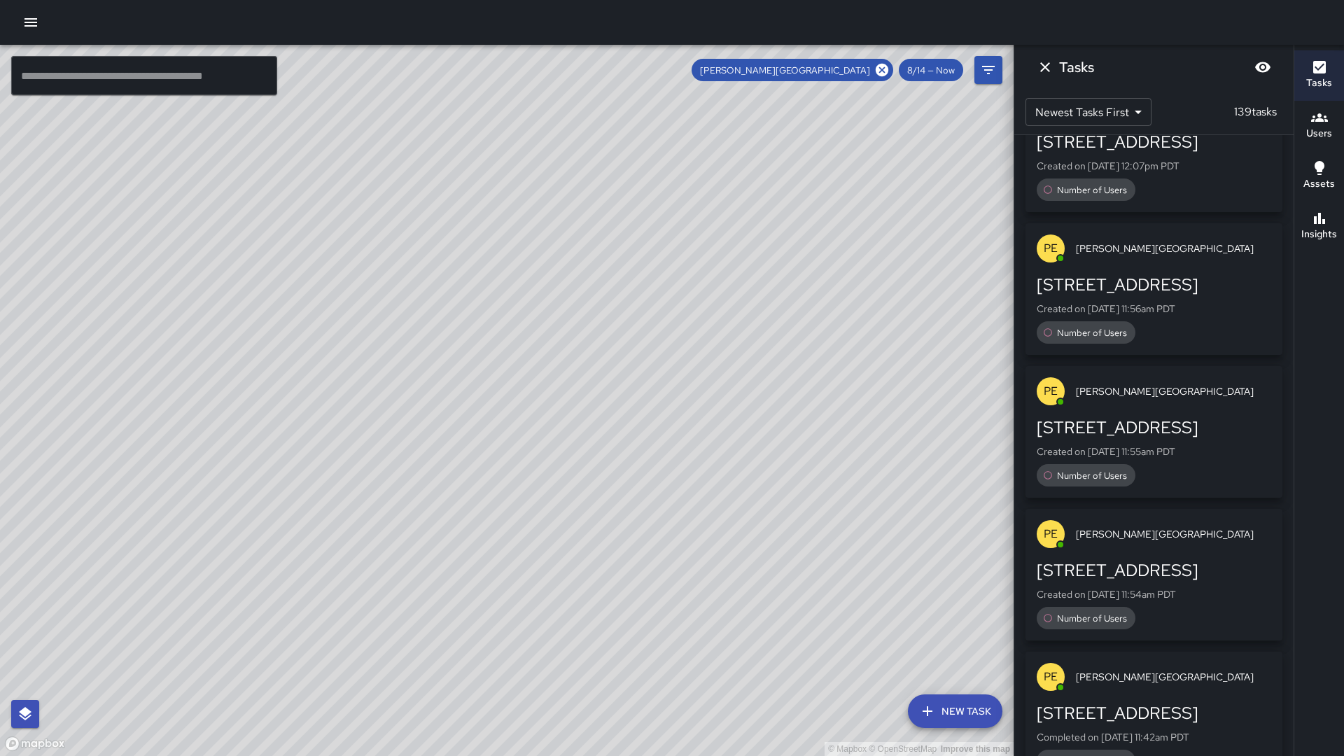
scroll to position [0, 0]
